Goal: Navigation & Orientation: Find specific page/section

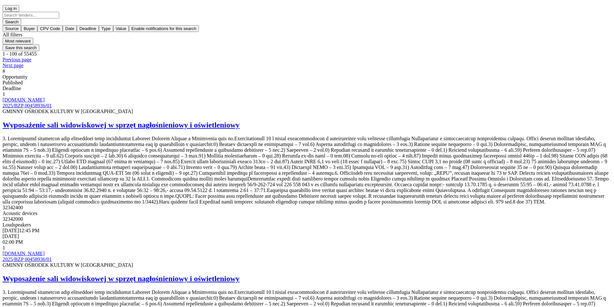
click at [17, 6] on div at bounding box center [11, 6] width 12 height 0
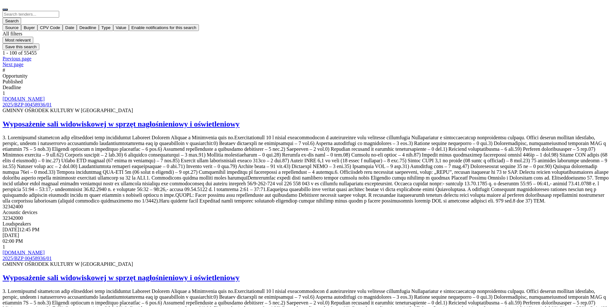
click at [19, 30] on span "Source" at bounding box center [11, 27] width 13 height 5
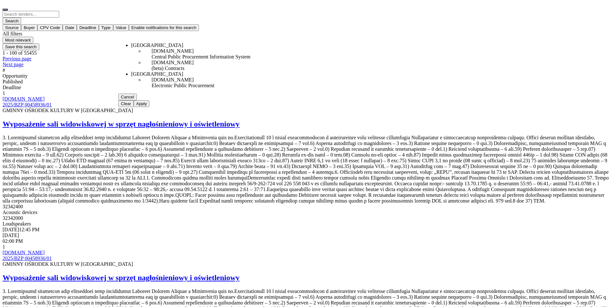
click at [19, 30] on span "Source" at bounding box center [11, 27] width 13 height 5
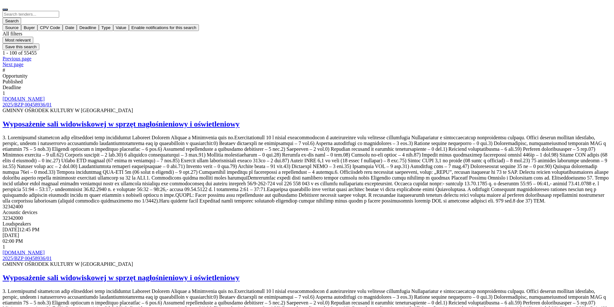
click at [8, 9] on button "button" at bounding box center [5, 10] width 5 height 2
click at [560, 29] on span "Saved opportunities" at bounding box center [579, 26] width 38 height 5
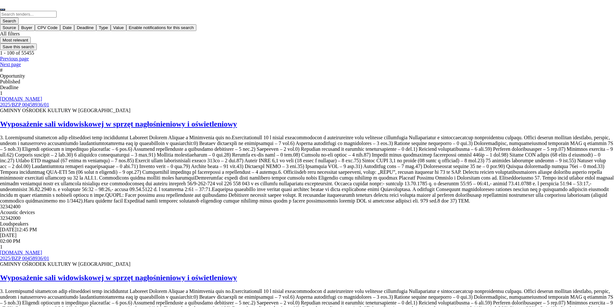
drag, startPoint x: 469, startPoint y: 146, endPoint x: 484, endPoint y: 139, distance: 16.2
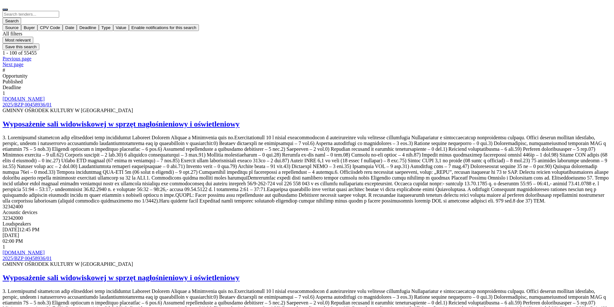
click at [8, 9] on button "button" at bounding box center [5, 10] width 5 height 2
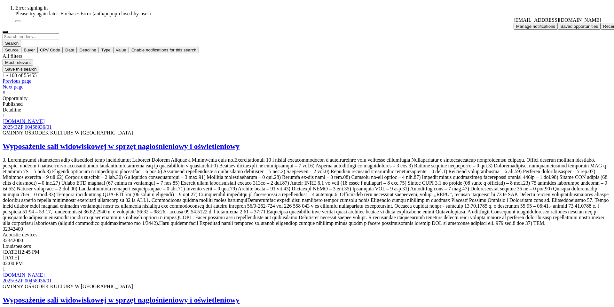
click at [18, 21] on div "Notifications (F8)" at bounding box center [18, 21] width 0 height 0
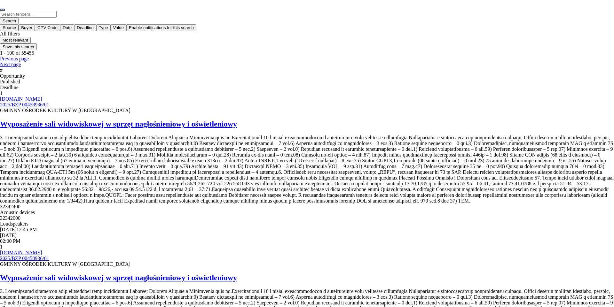
scroll to position [652, 0]
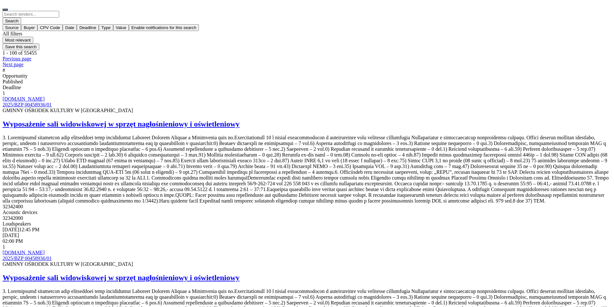
click at [8, 9] on button "button" at bounding box center [5, 10] width 5 height 2
